Goal: Transaction & Acquisition: Purchase product/service

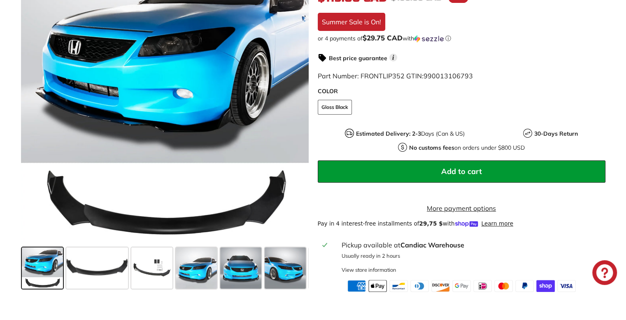
scroll to position [217, 0]
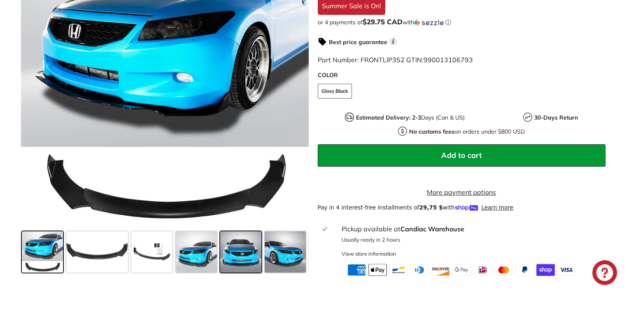
click at [245, 272] on span at bounding box center [240, 251] width 41 height 41
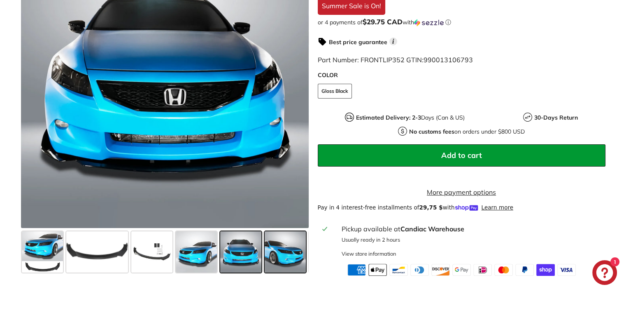
click at [290, 262] on span at bounding box center [285, 251] width 41 height 41
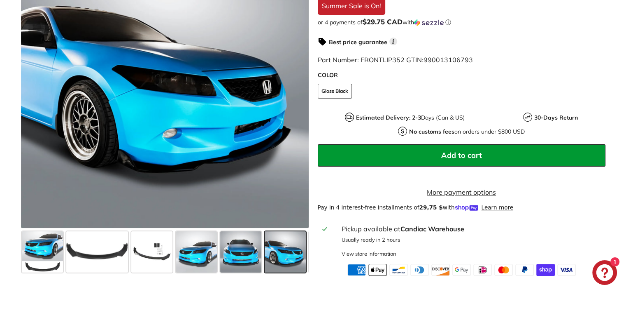
scroll to position [0, 43]
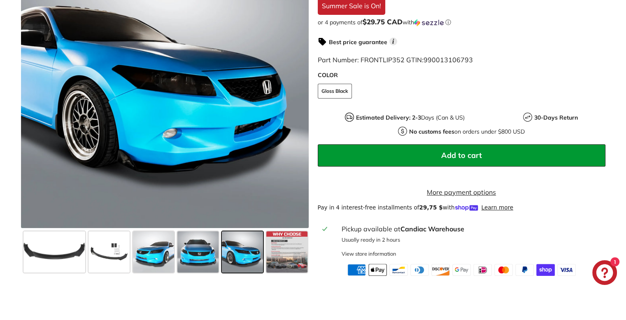
click at [253, 262] on span at bounding box center [242, 251] width 41 height 41
click at [219, 261] on div at bounding box center [198, 251] width 44 height 44
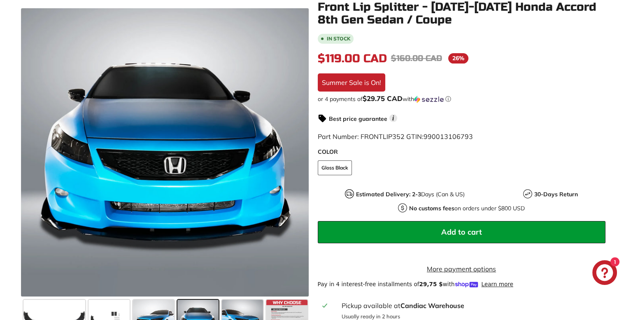
scroll to position [140, 0]
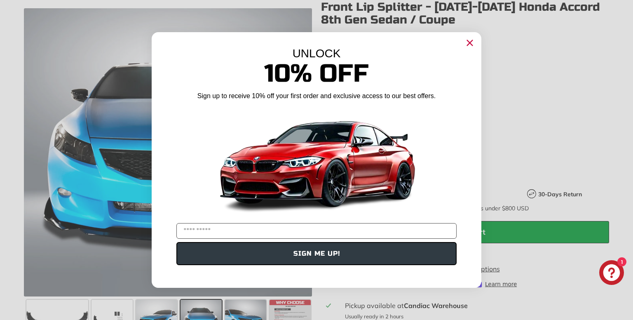
click at [469, 46] on circle "Close dialog" at bounding box center [469, 43] width 12 height 12
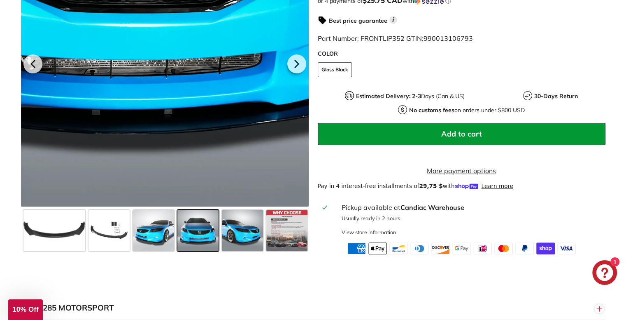
scroll to position [237, 0]
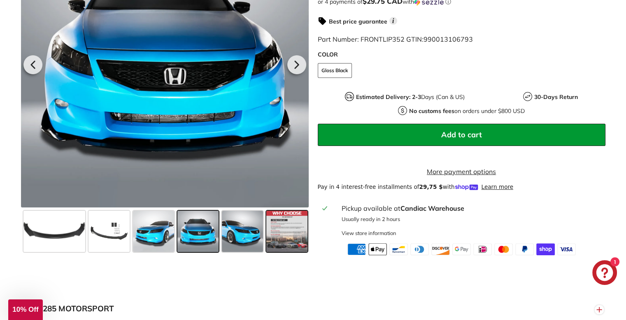
click at [285, 239] on span at bounding box center [286, 230] width 41 height 41
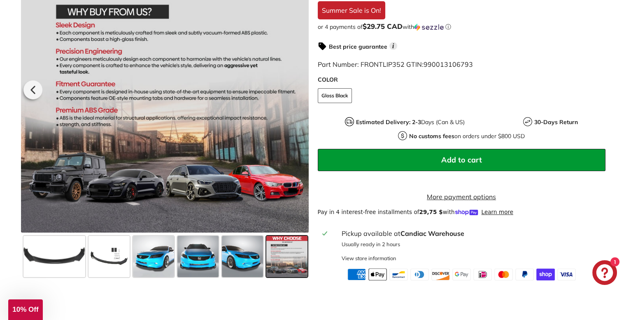
scroll to position [211, 0]
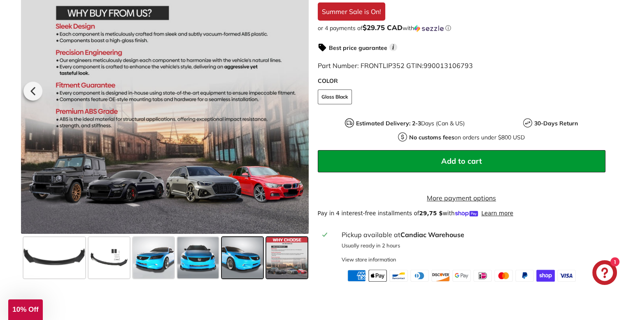
click at [239, 243] on span at bounding box center [242, 257] width 41 height 41
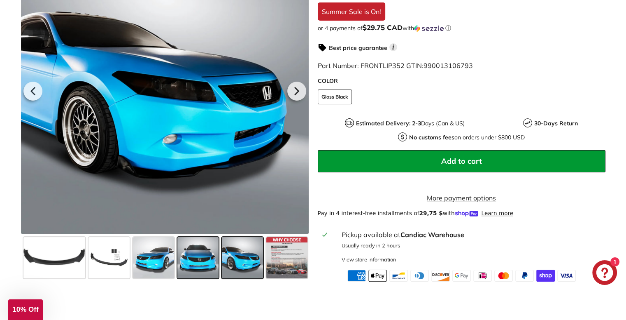
click at [183, 247] on span at bounding box center [197, 257] width 41 height 41
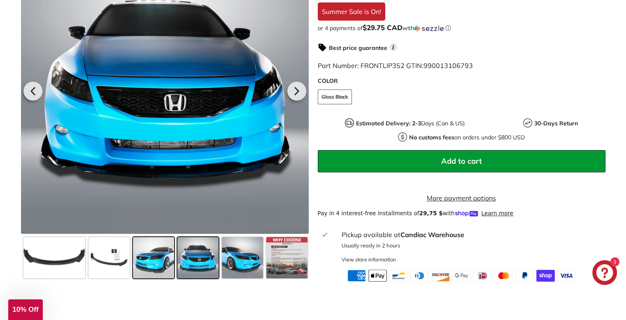
click at [158, 254] on span at bounding box center [153, 257] width 41 height 41
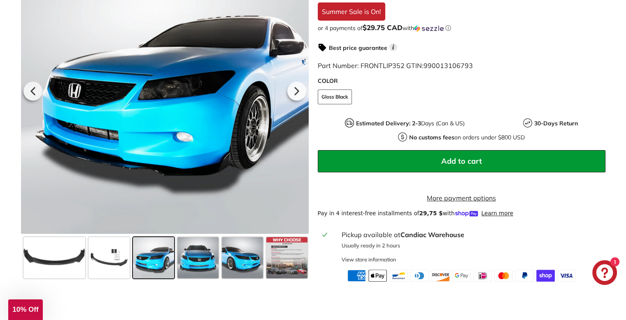
scroll to position [0, 0]
